Goal: Check status: Check status

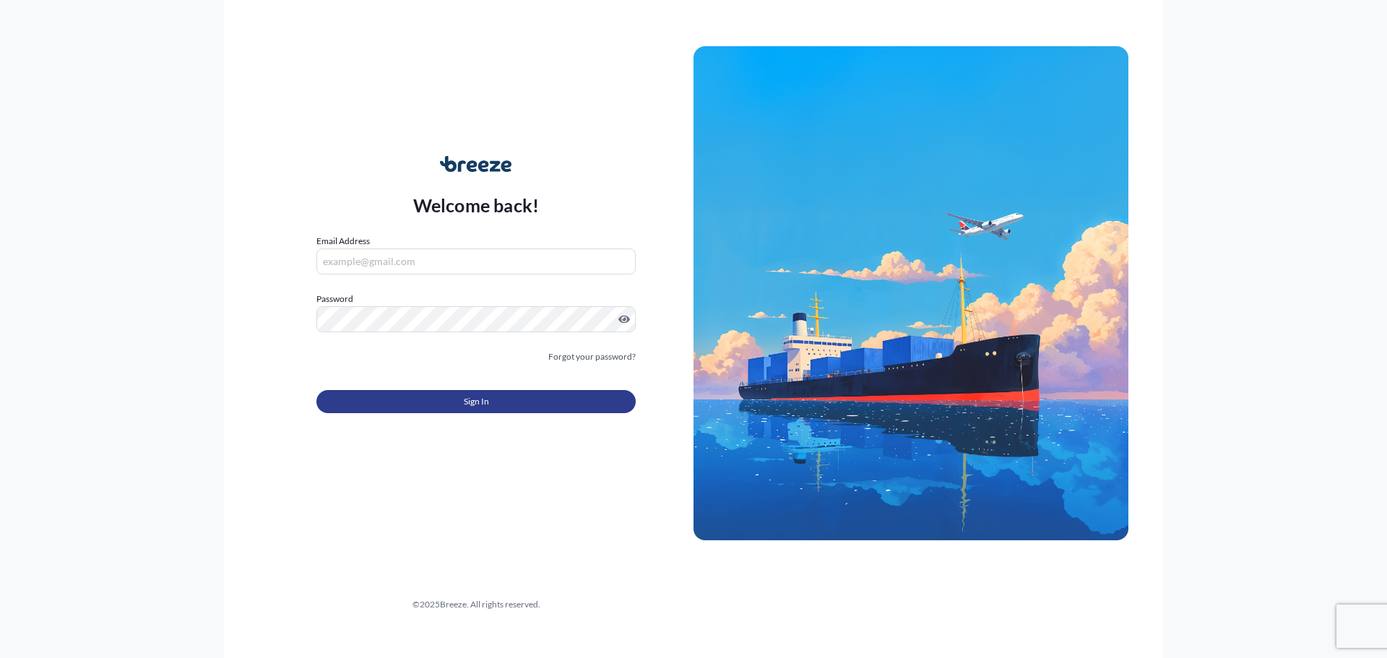
type input "[PERSON_NAME][EMAIL_ADDRESS][PERSON_NAME][DOMAIN_NAME]"
click at [568, 395] on button "Sign In" at bounding box center [475, 401] width 319 height 23
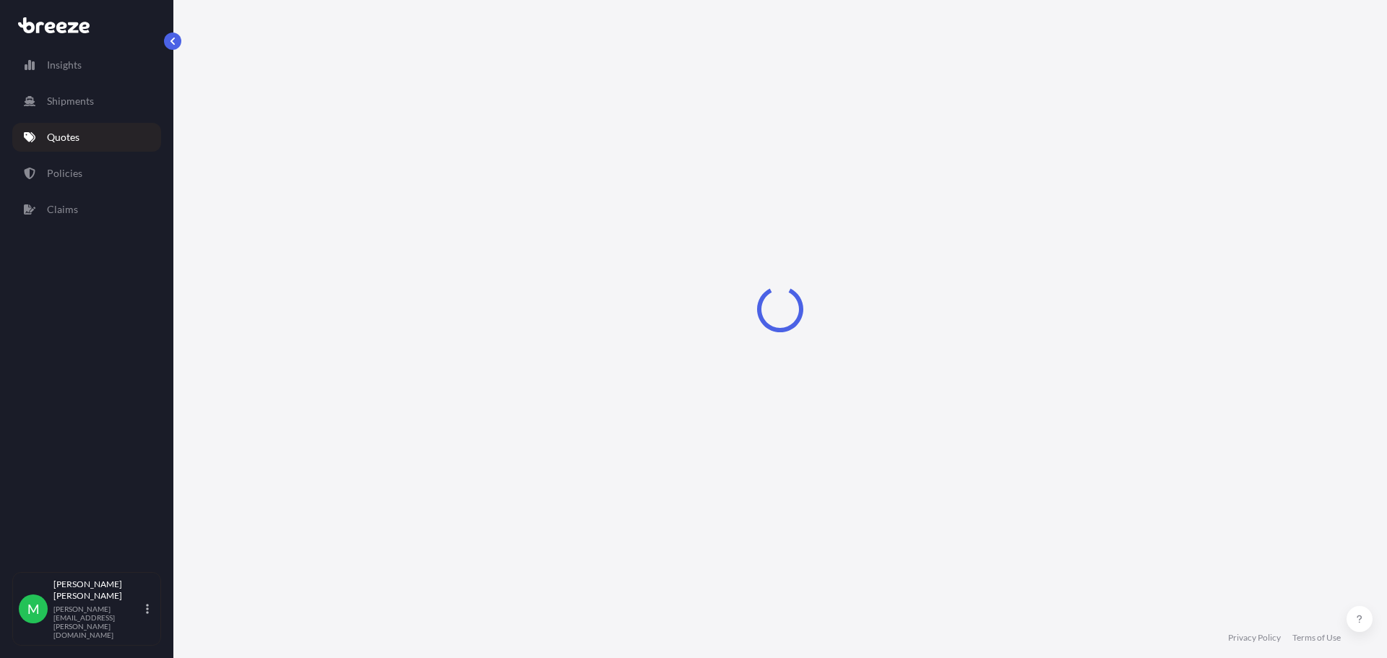
select select "Sea"
select select "1"
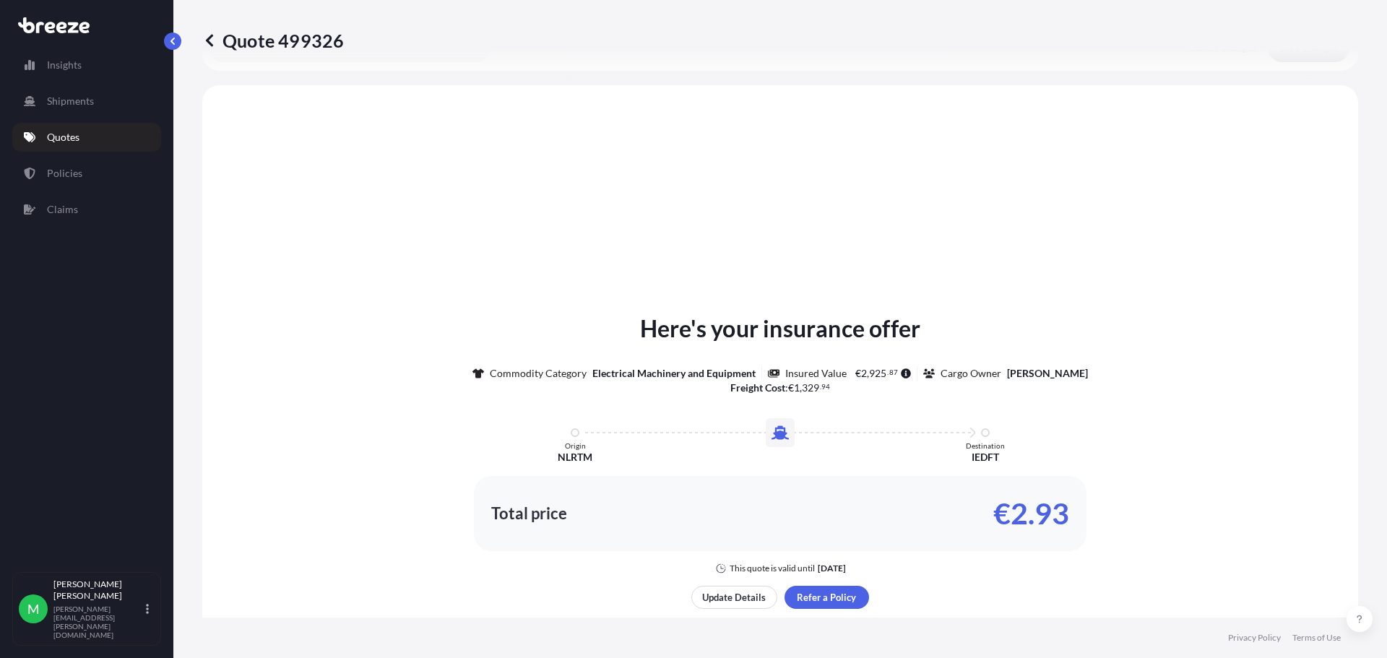
scroll to position [435, 0]
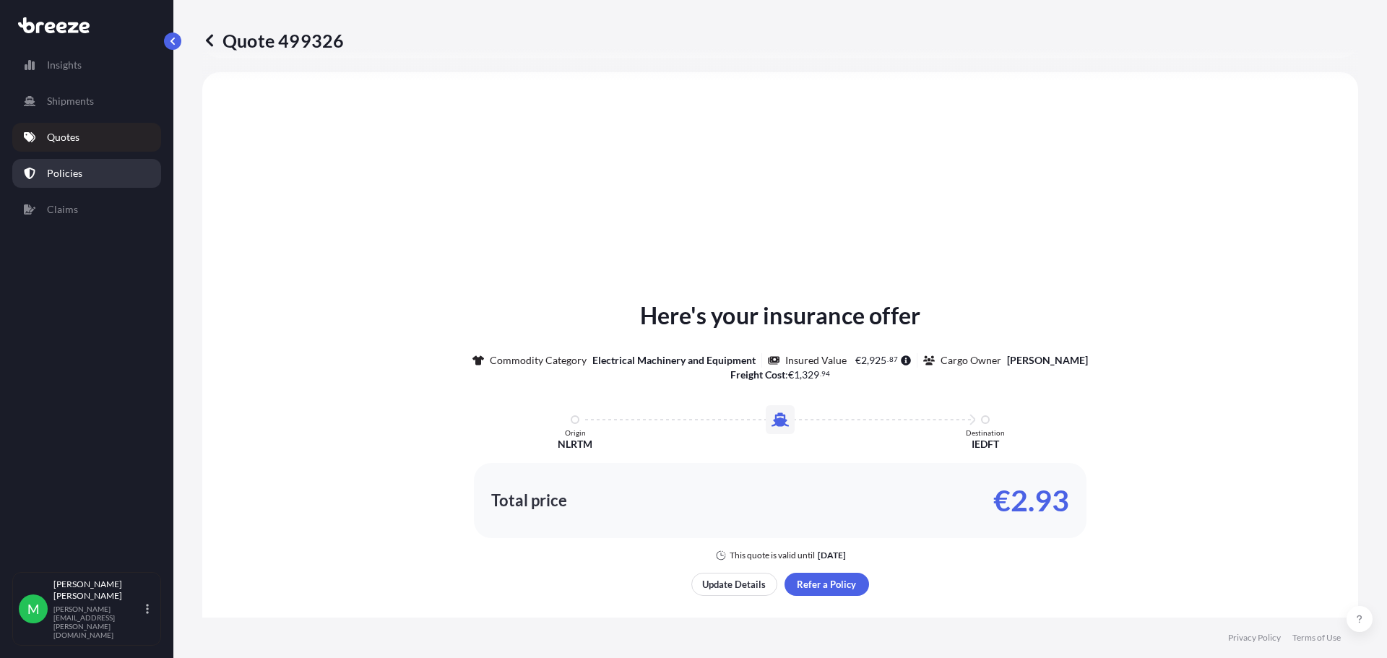
click at [82, 172] on link "Policies" at bounding box center [86, 173] width 149 height 29
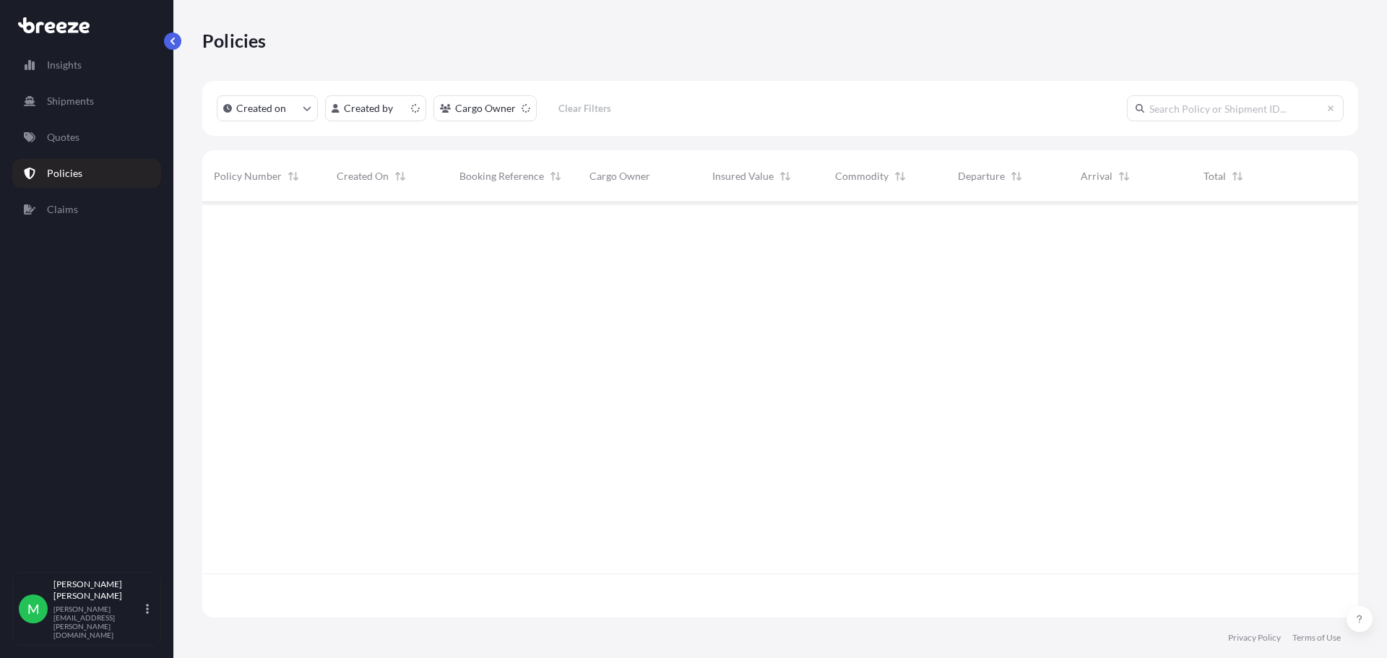
scroll to position [412, 1145]
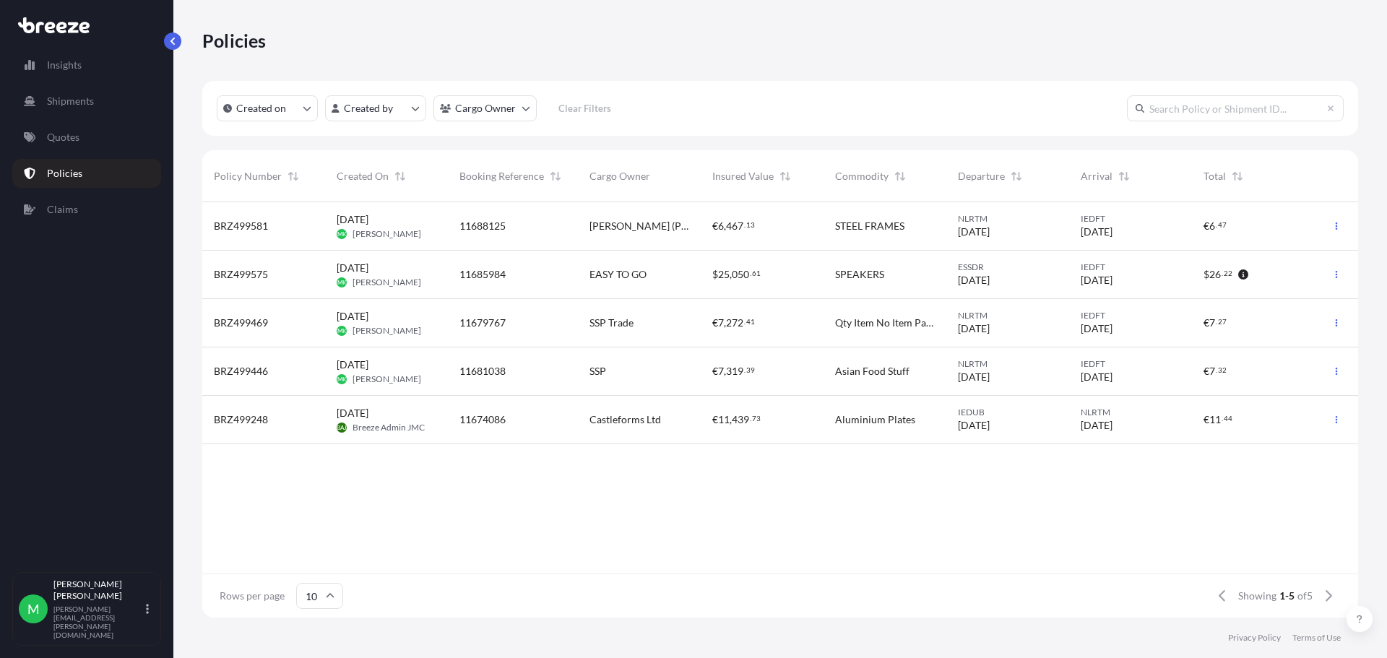
click at [269, 554] on div "BRZ499581 [DATE] MK [PERSON_NAME] 11688125 [PERSON_NAME] (POLYHOUSES) LTD € 6 ,…" at bounding box center [780, 387] width 1156 height 371
drag, startPoint x: 287, startPoint y: 225, endPoint x: 211, endPoint y: 225, distance: 75.8
click at [211, 225] on div "BRZ499581" at bounding box center [263, 226] width 123 height 48
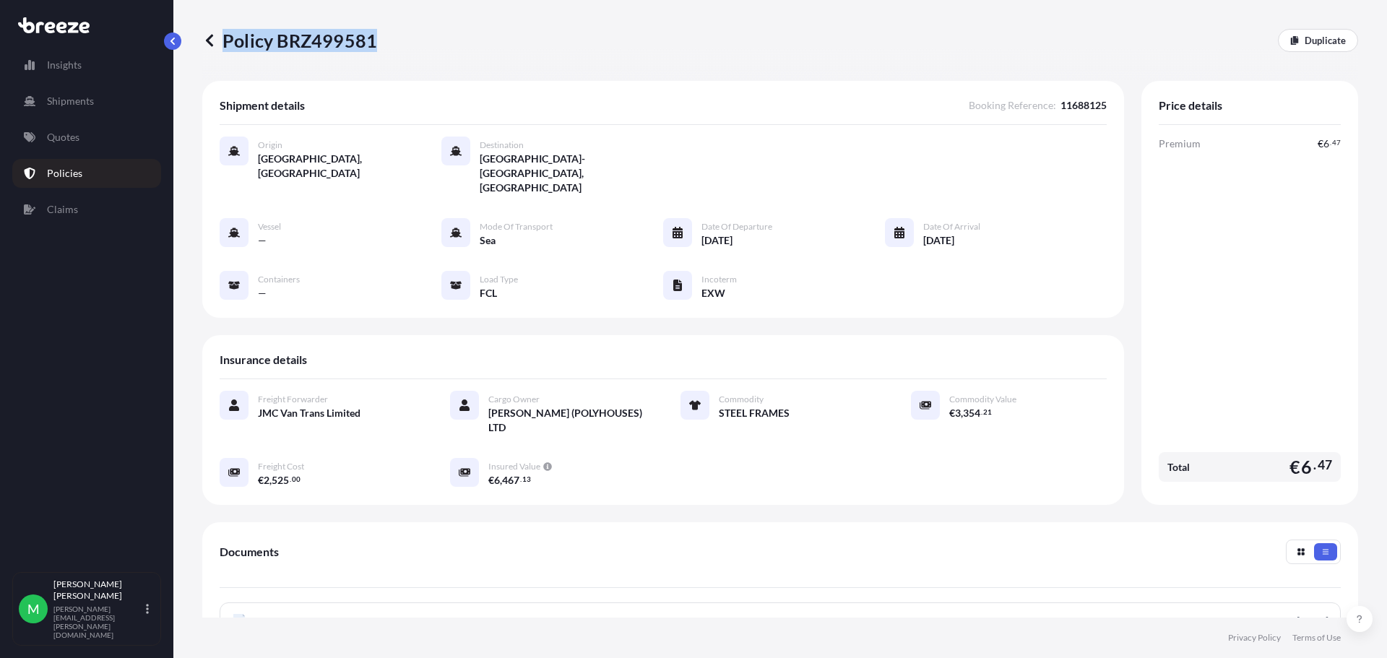
drag, startPoint x: 373, startPoint y: 38, endPoint x: 221, endPoint y: 45, distance: 152.6
click at [221, 45] on p "Policy BRZ499581" at bounding box center [289, 40] width 175 height 23
copy p "Policy BRZ499581"
click at [211, 38] on icon at bounding box center [209, 40] width 14 height 14
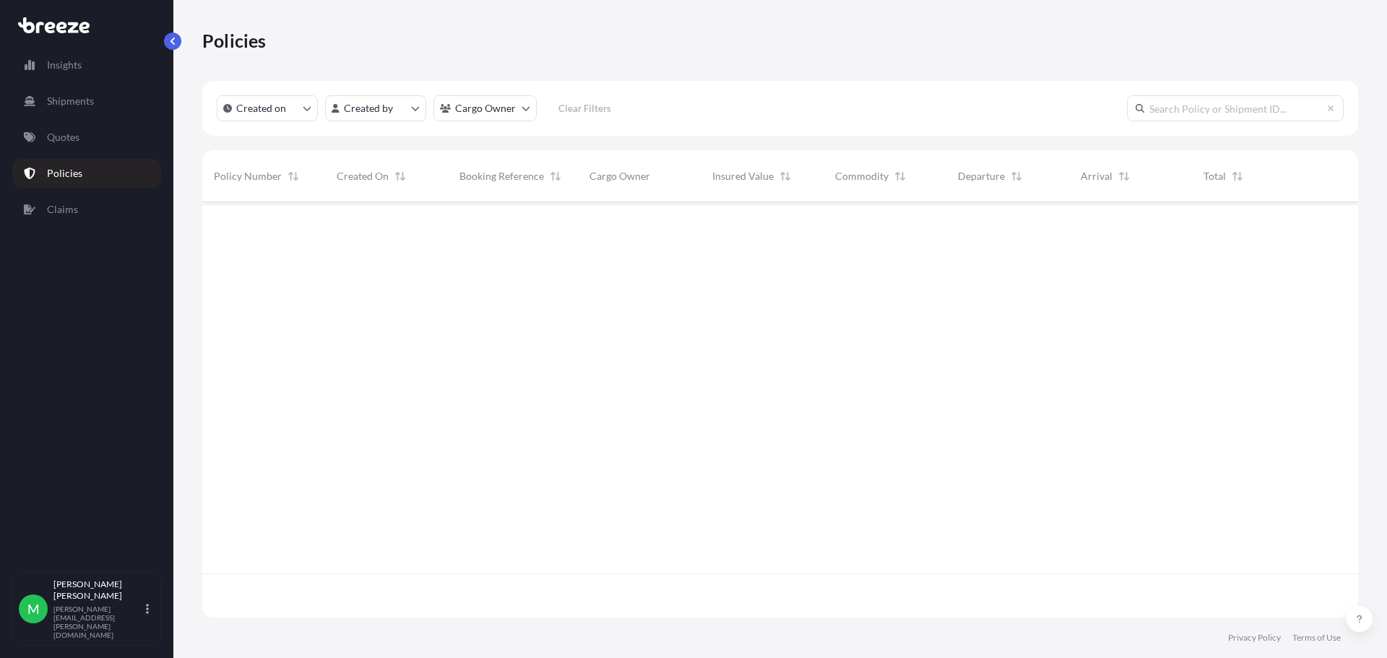
scroll to position [412, 1145]
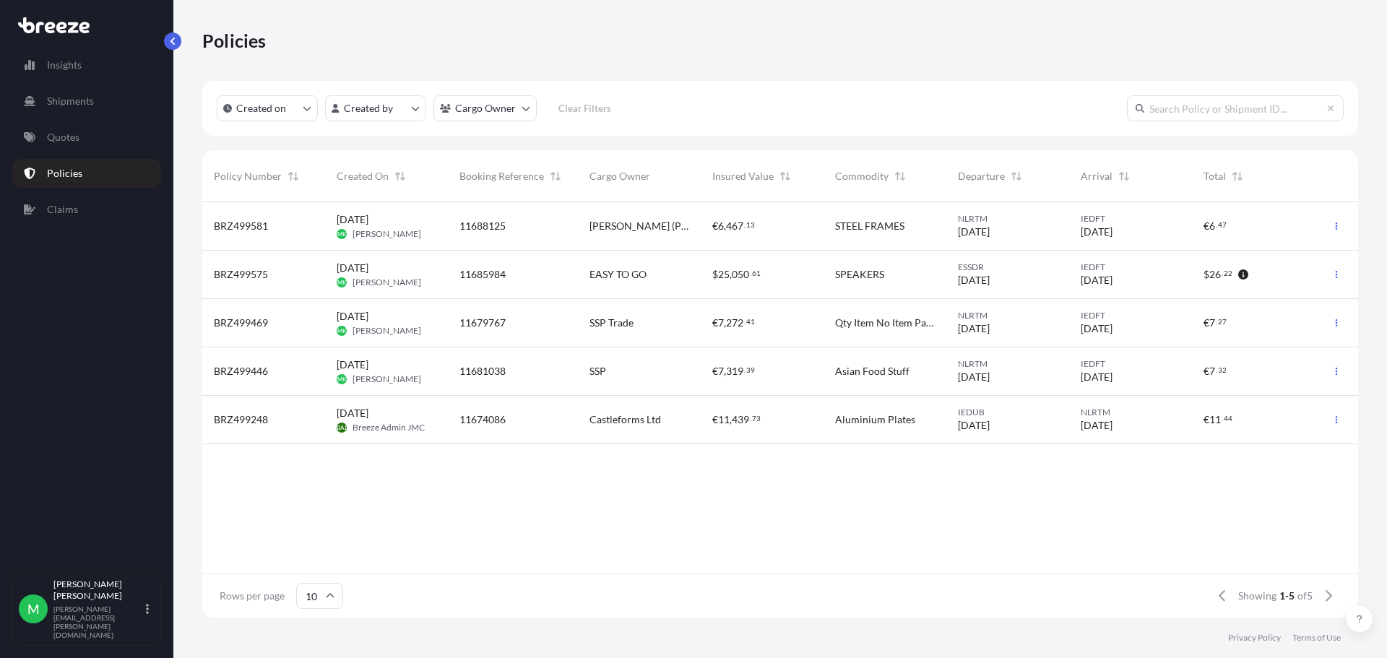
click at [324, 272] on div "BRZ499575" at bounding box center [263, 275] width 123 height 48
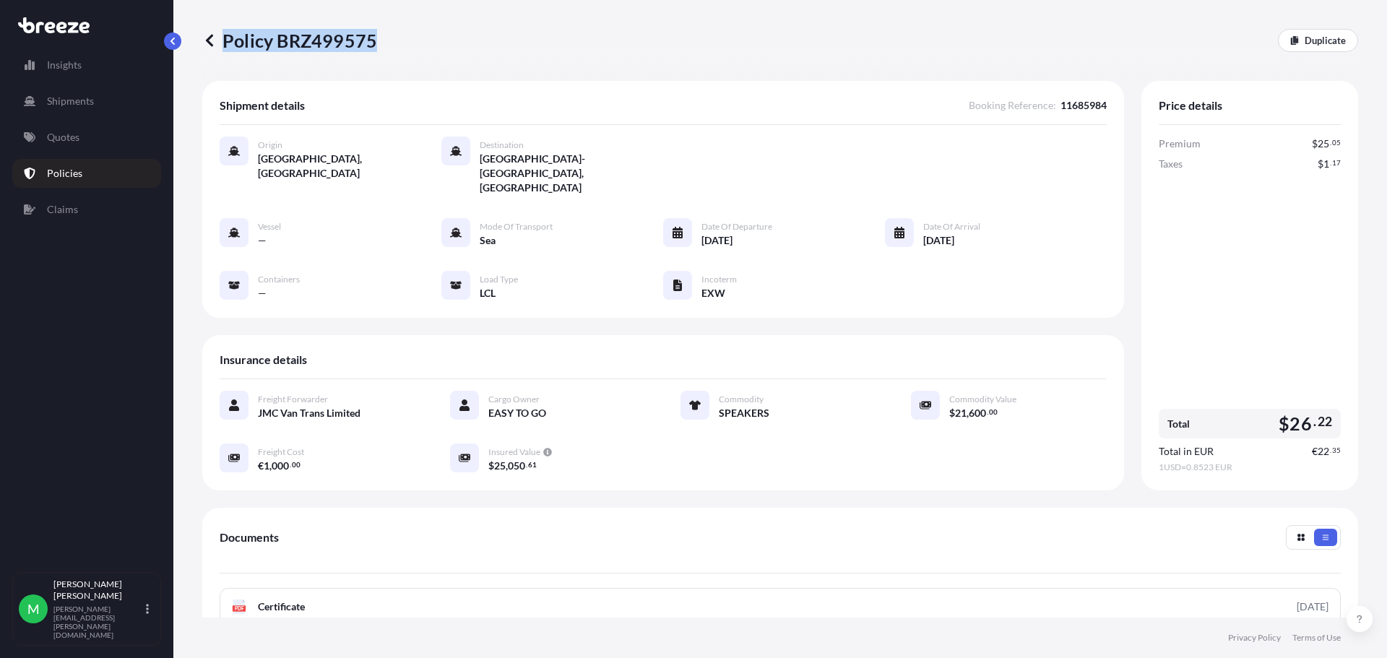
click at [373, 40] on div "Policy BRZ499575 Duplicate" at bounding box center [780, 40] width 1156 height 23
copy p "Policy BRZ499575"
